Goal: Complete application form

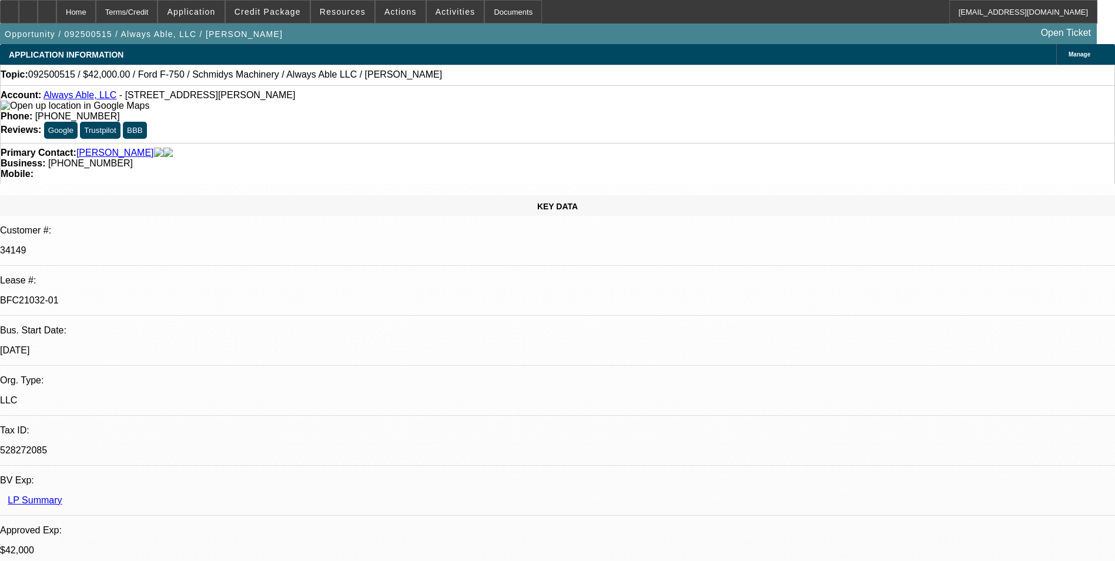
select select "0"
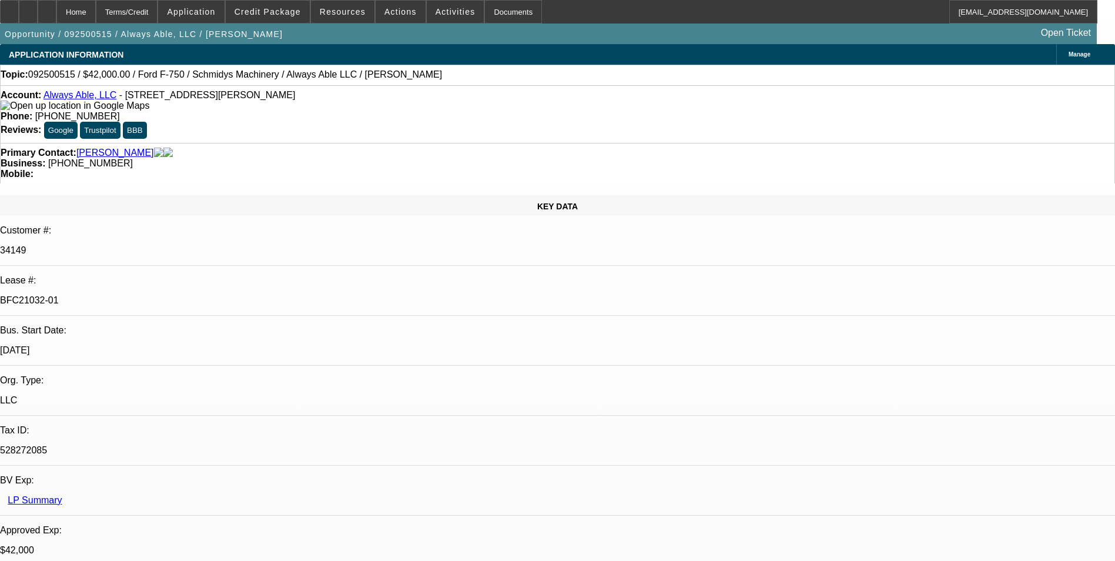
select select "0"
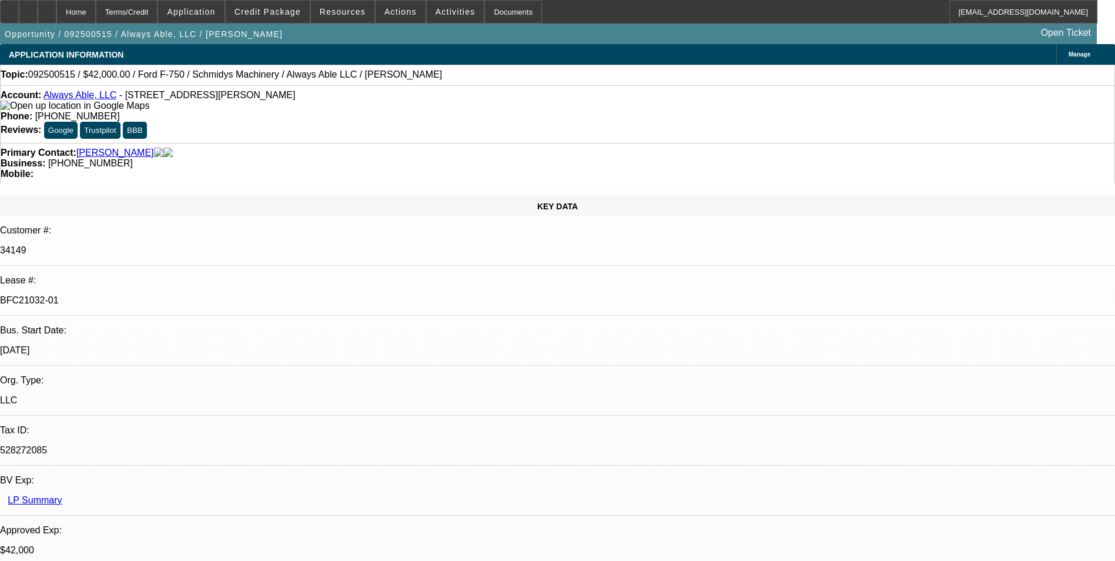
select select "0"
select select "1"
select select "6"
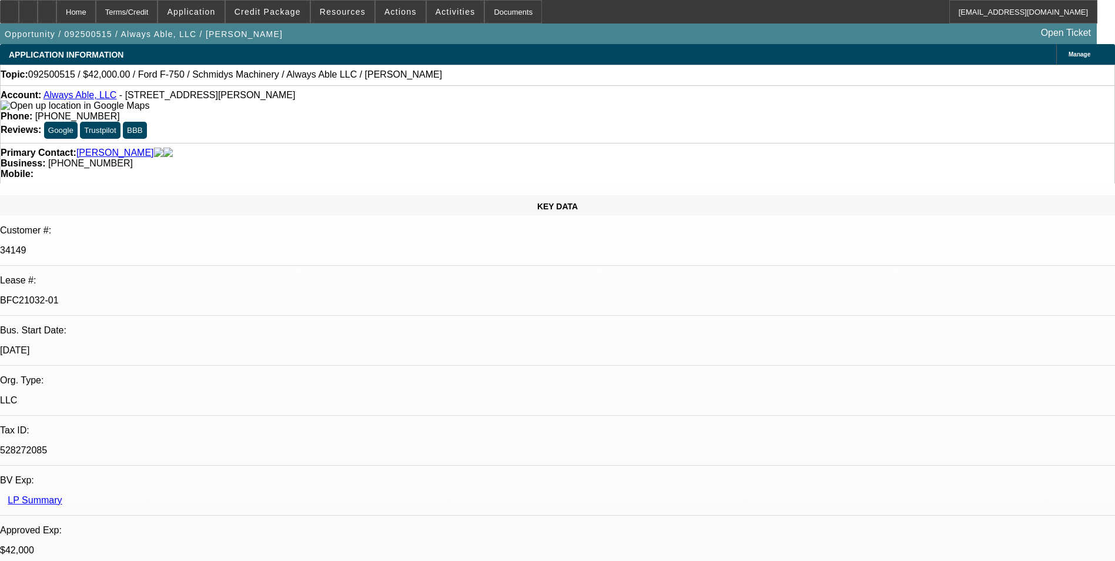
select select "1"
select select "6"
select select "1"
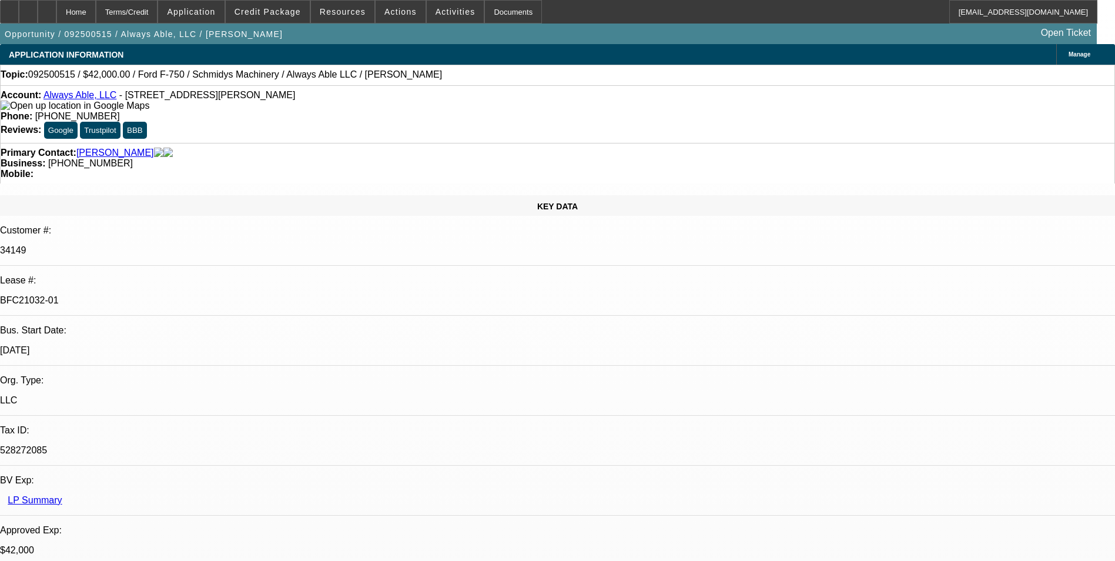
select select "6"
select select "1"
select select "6"
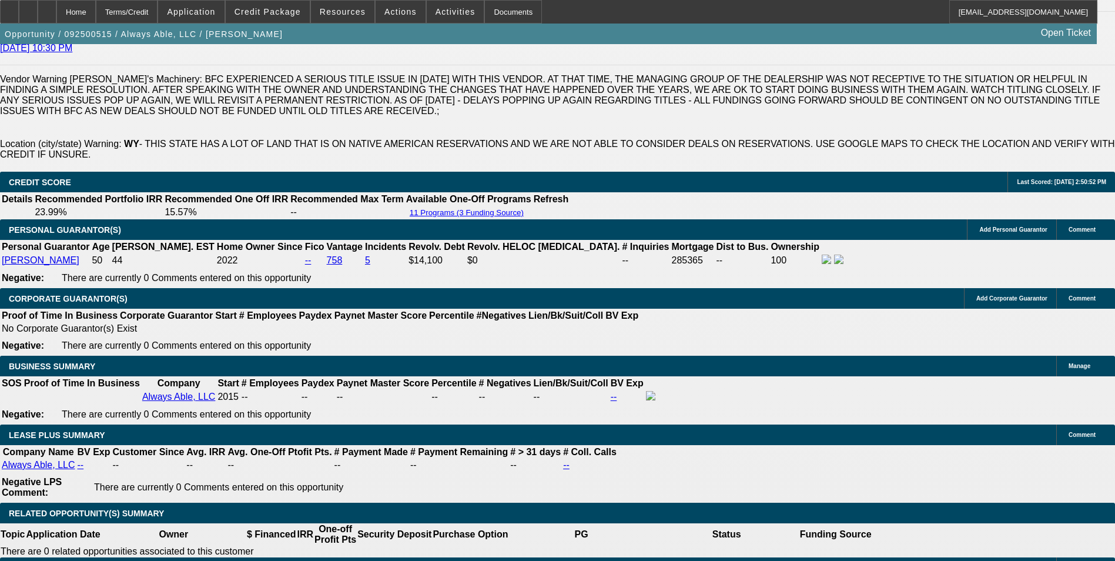
scroll to position [1831, 0]
